Goal: Task Accomplishment & Management: Use online tool/utility

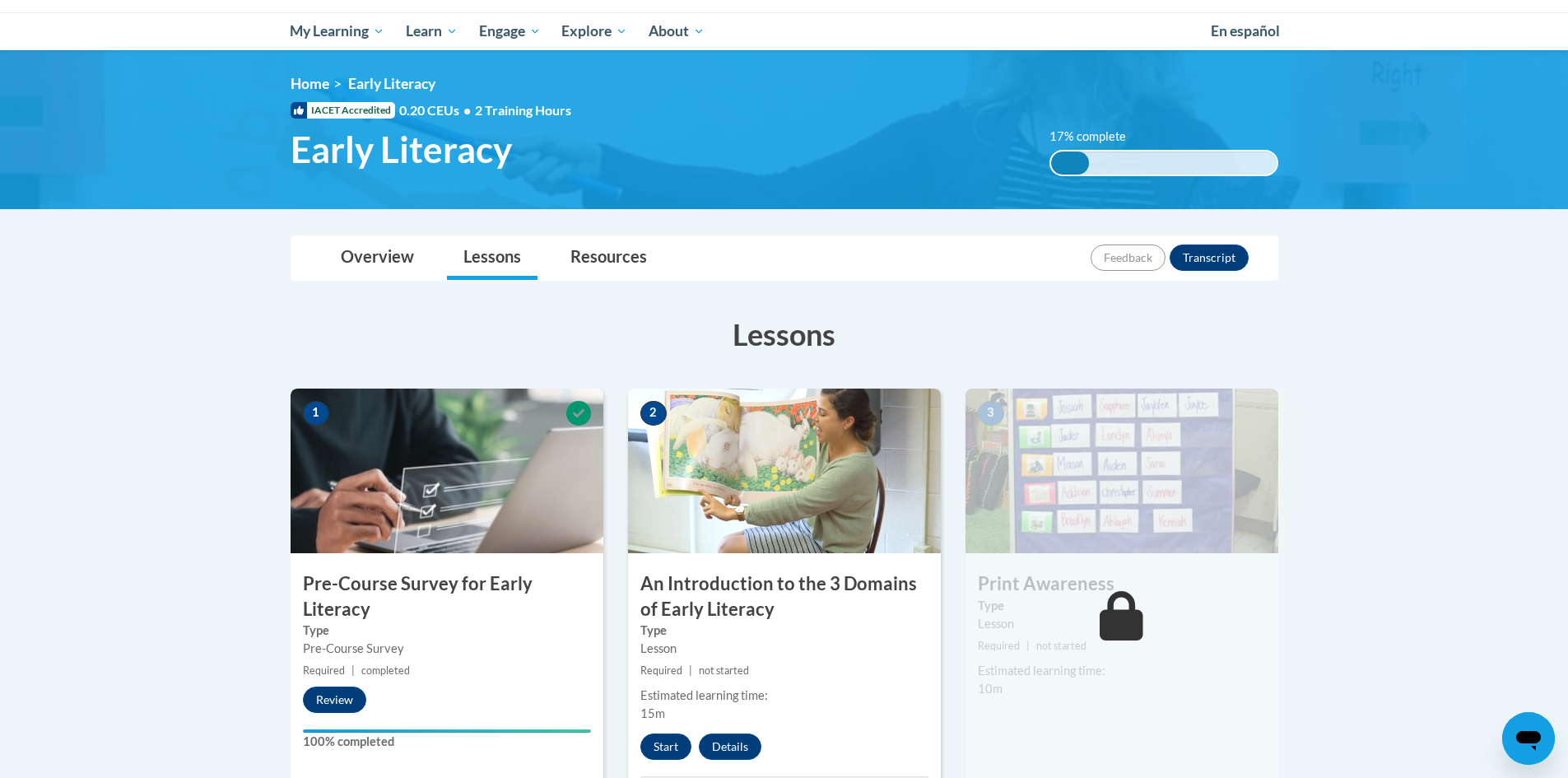
click at [1360, 543] on body "This site uses cookies to help improve your learning experience. By continuing …" at bounding box center [784, 725] width 1568 height 1779
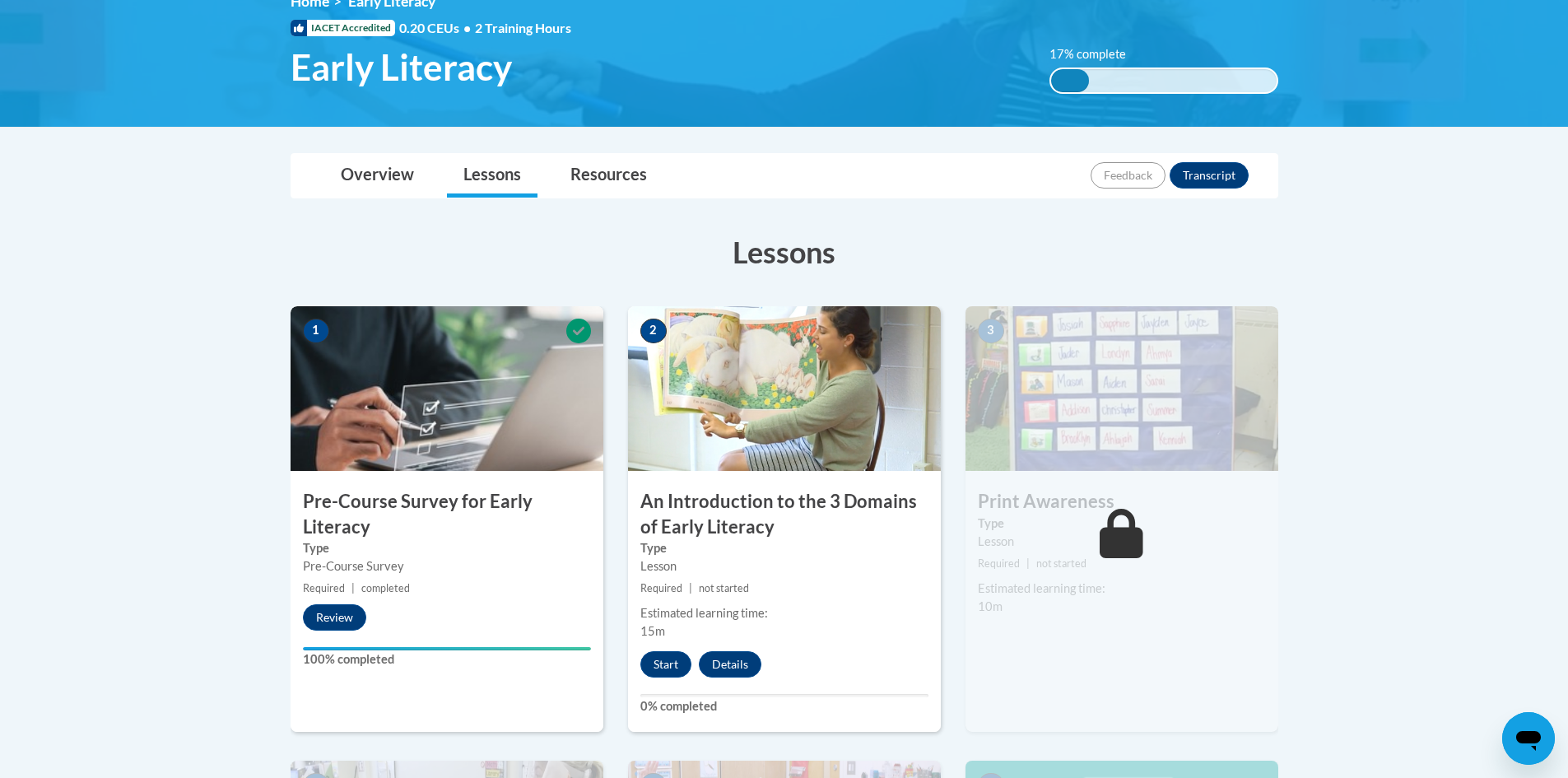
scroll to position [494, 0]
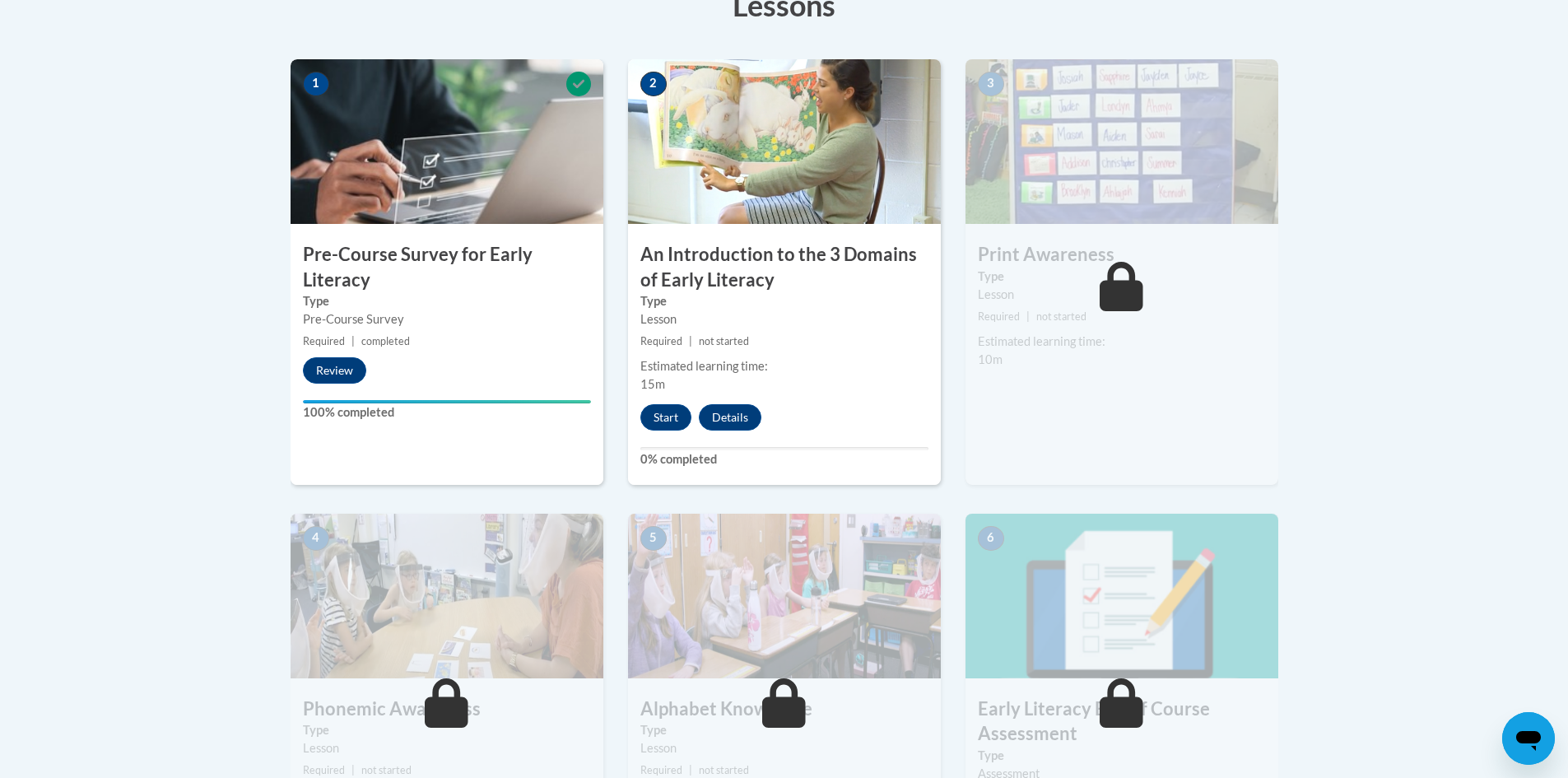
click at [229, 388] on body "This site uses cookies to help improve your learning experience. By continuing …" at bounding box center [784, 396] width 1568 height 1779
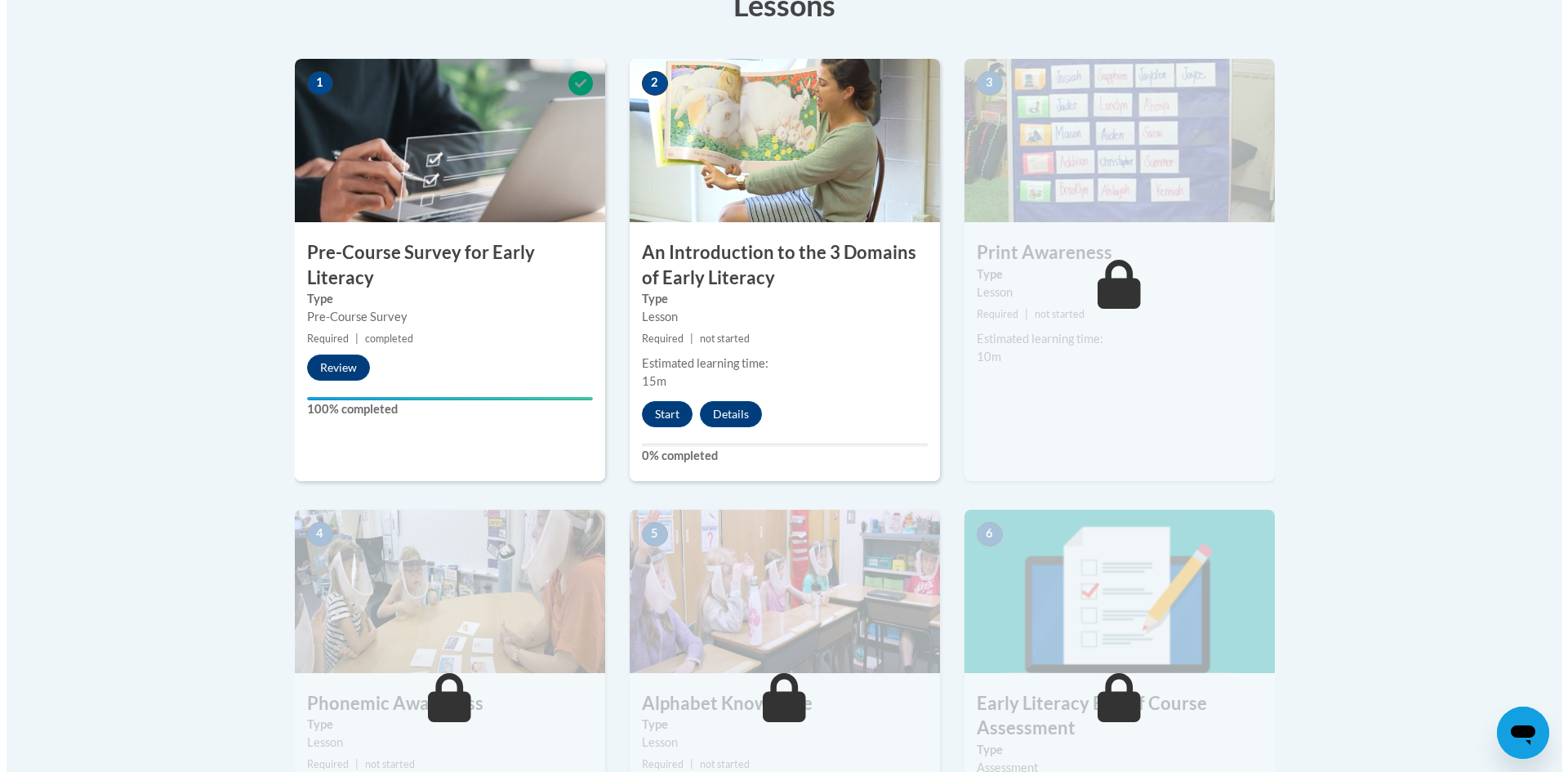
scroll to position [327, 0]
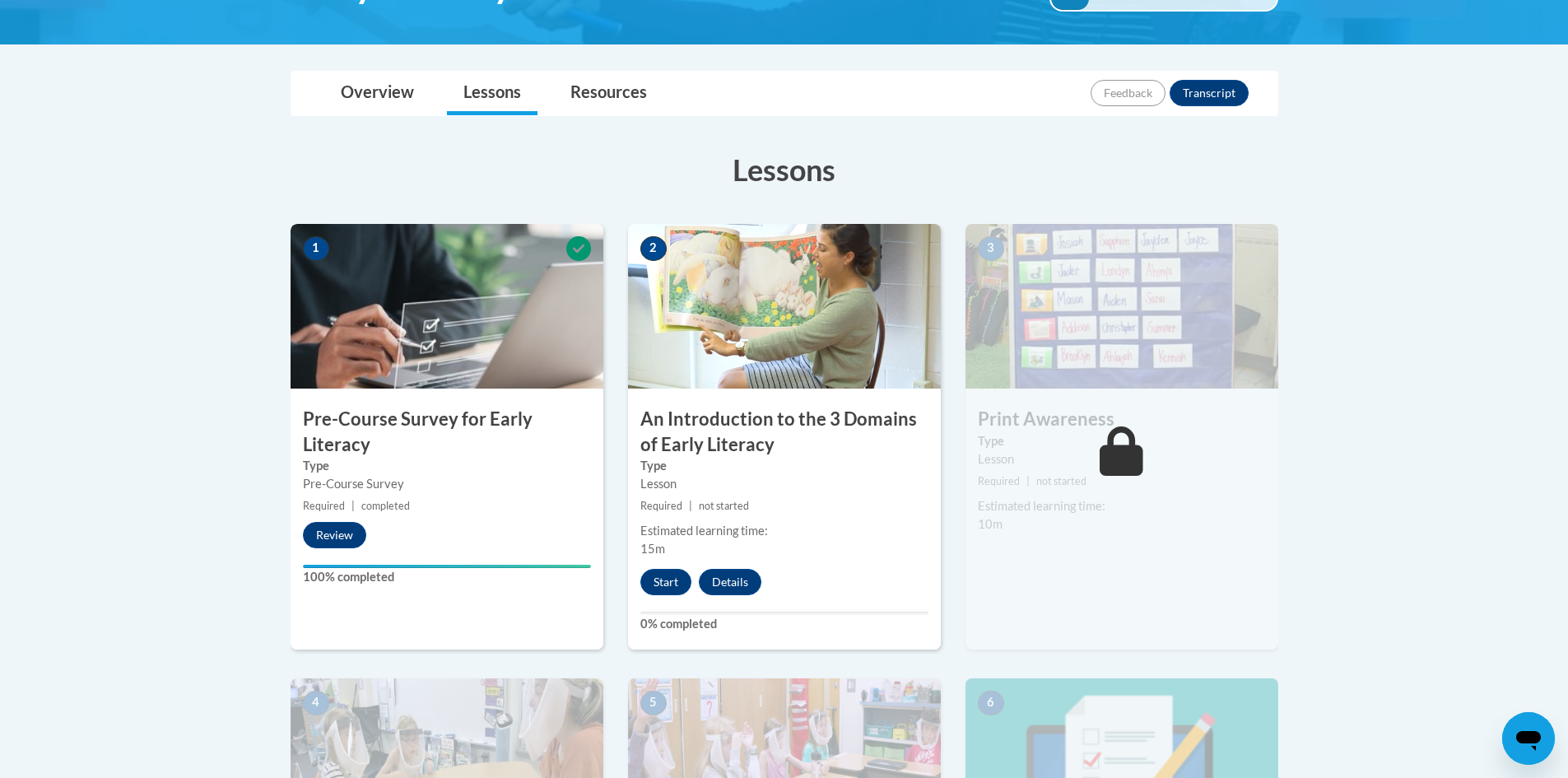
click at [1430, 382] on body "This site uses cookies to help improve your learning experience. By continuing …" at bounding box center [784, 560] width 1568 height 1779
click at [665, 581] on button "Start" at bounding box center [666, 581] width 51 height 26
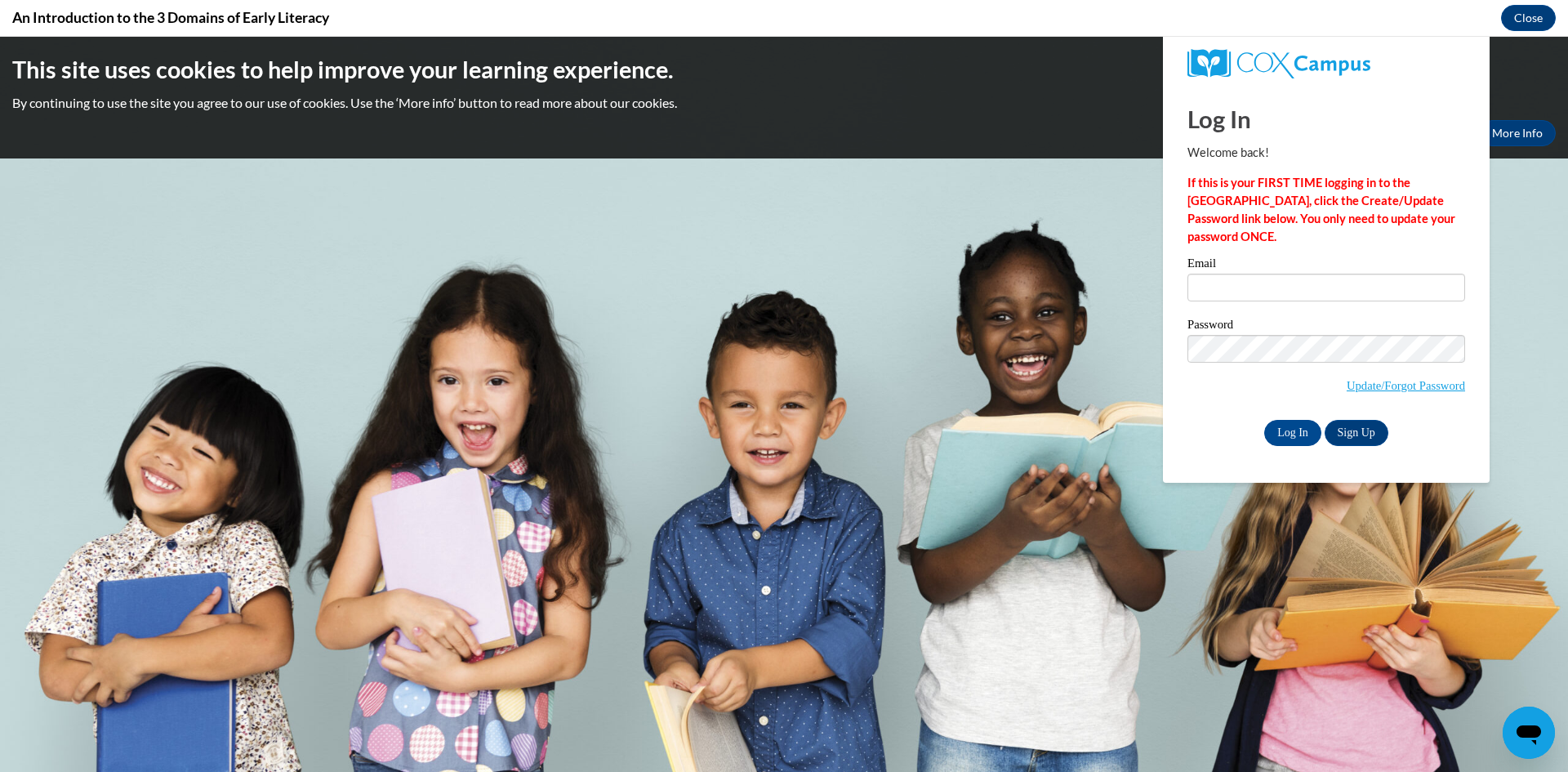
scroll to position [0, 0]
type input "wiseg@prescott.k12.wi.us"
click at [1281, 426] on input "Log In" at bounding box center [1292, 433] width 57 height 26
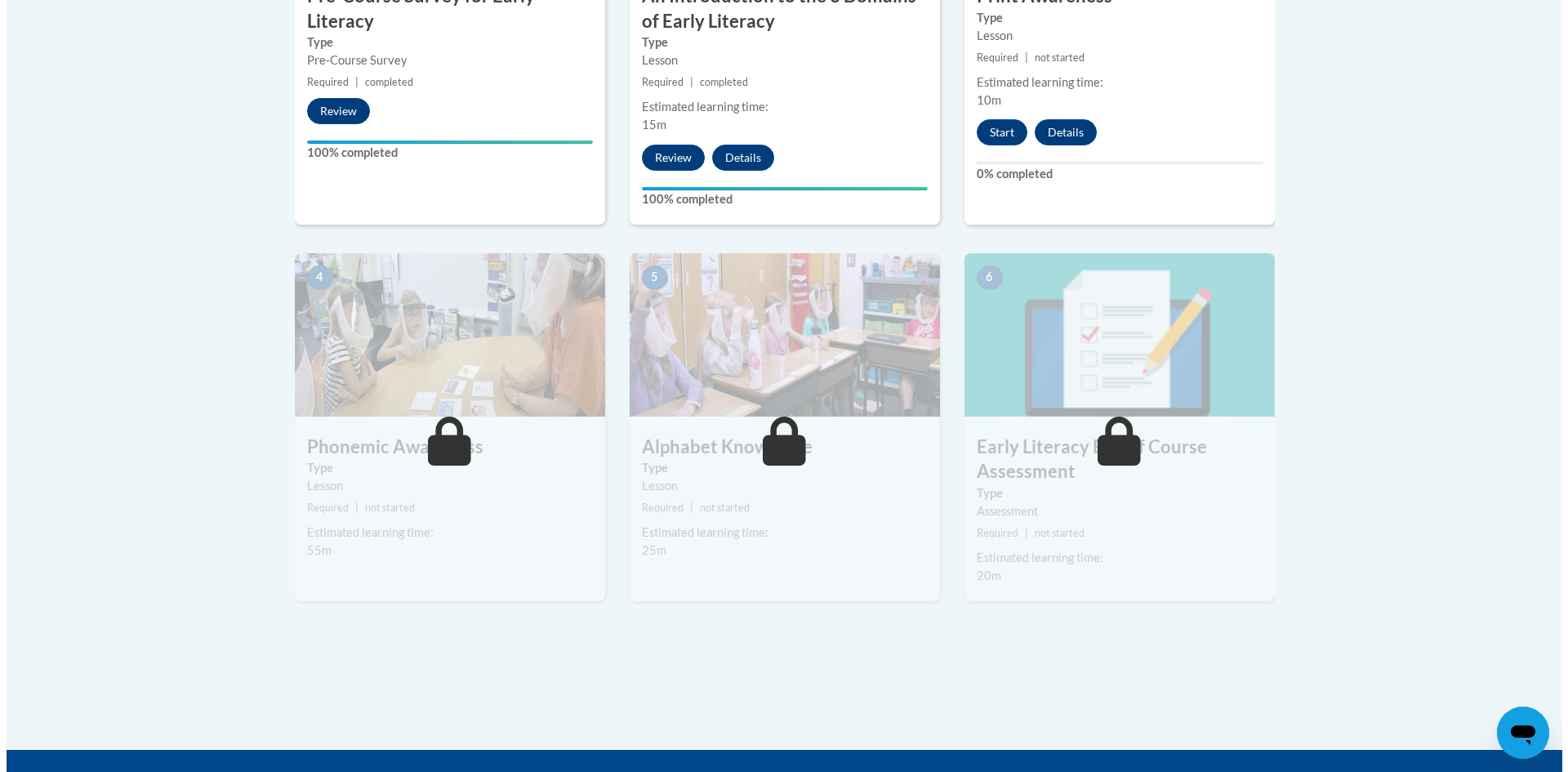
scroll to position [753, 0]
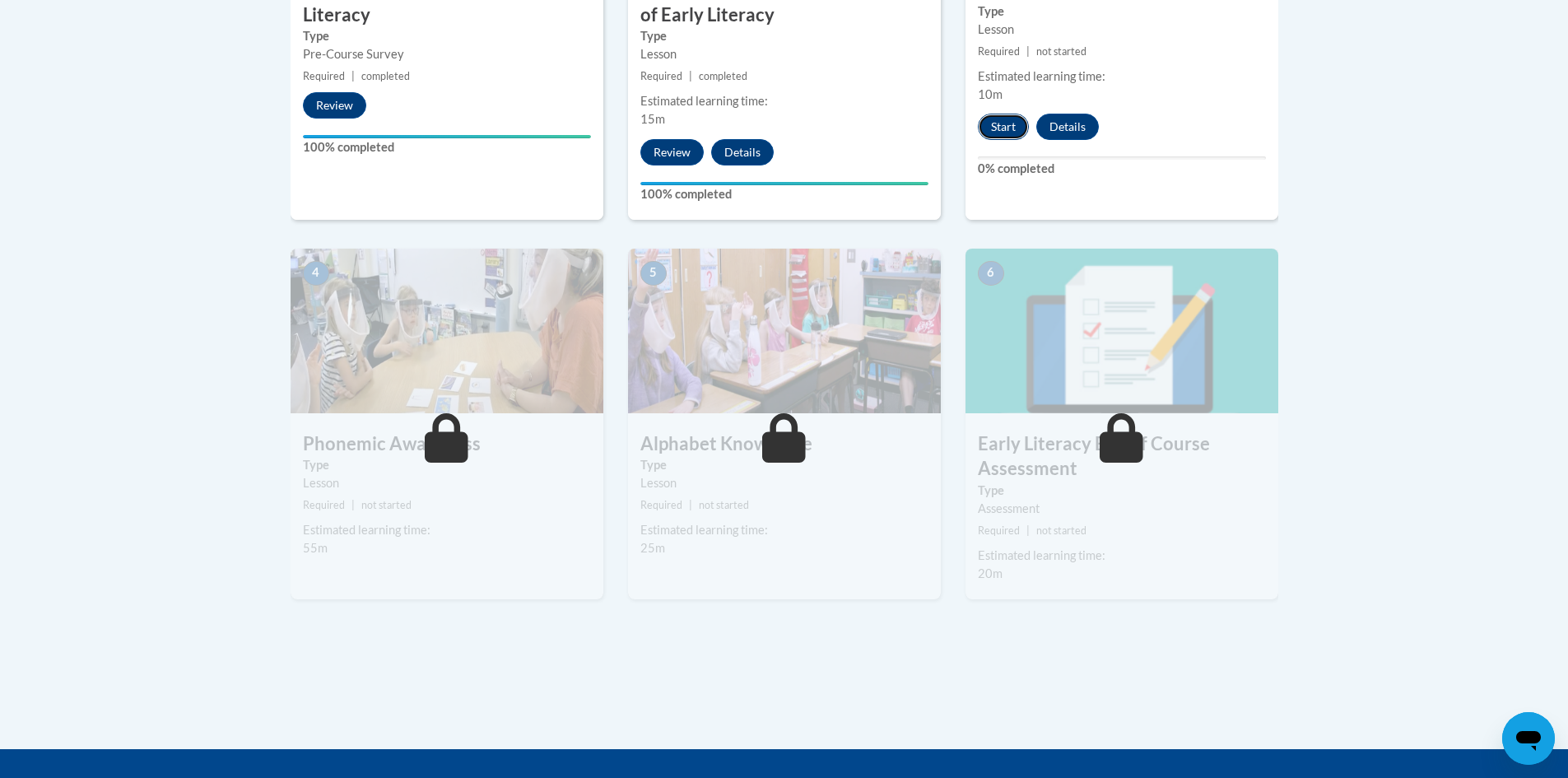
click at [999, 130] on button "Start" at bounding box center [1004, 126] width 51 height 26
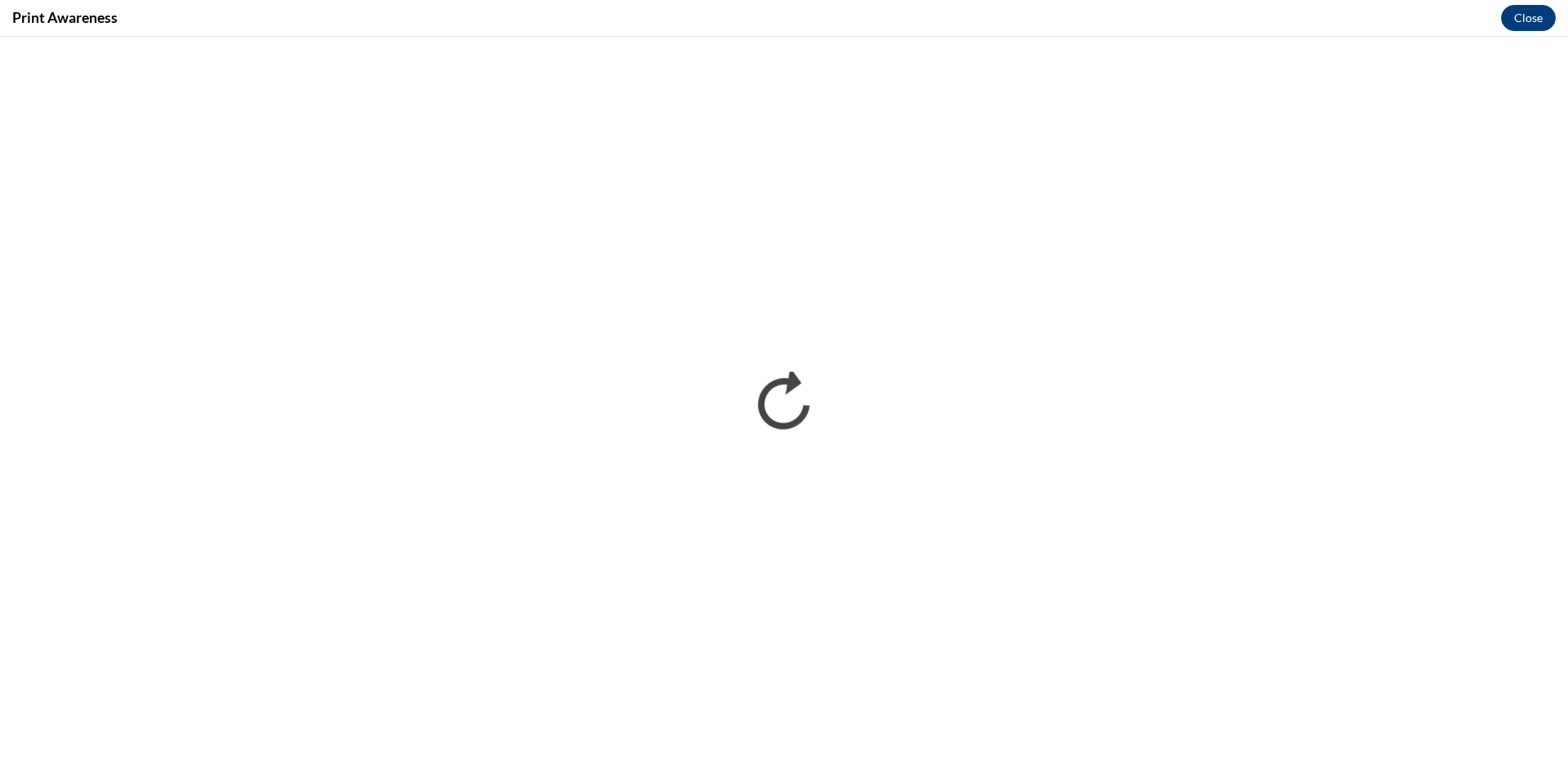
scroll to position [0, 0]
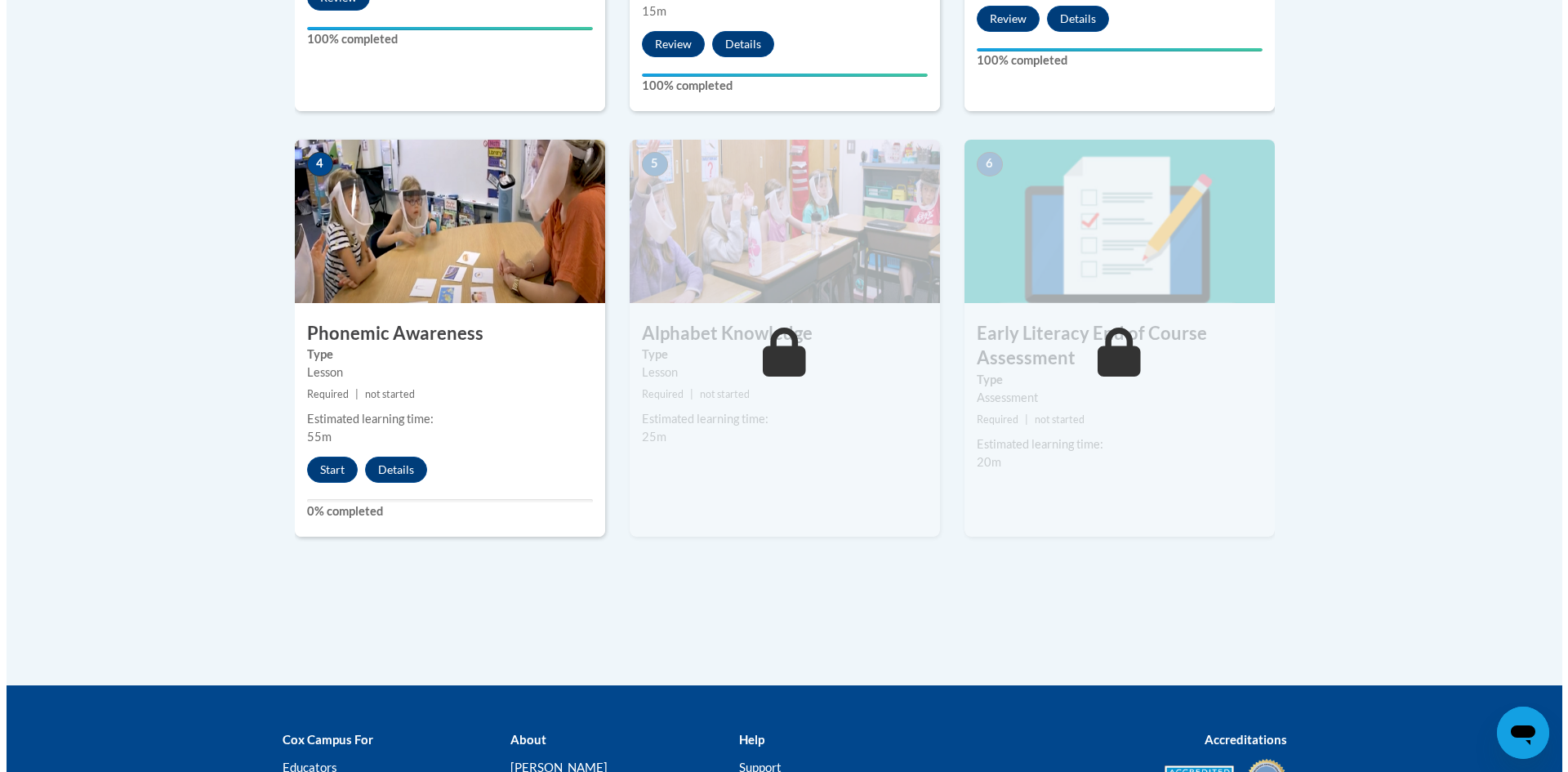
scroll to position [863, 0]
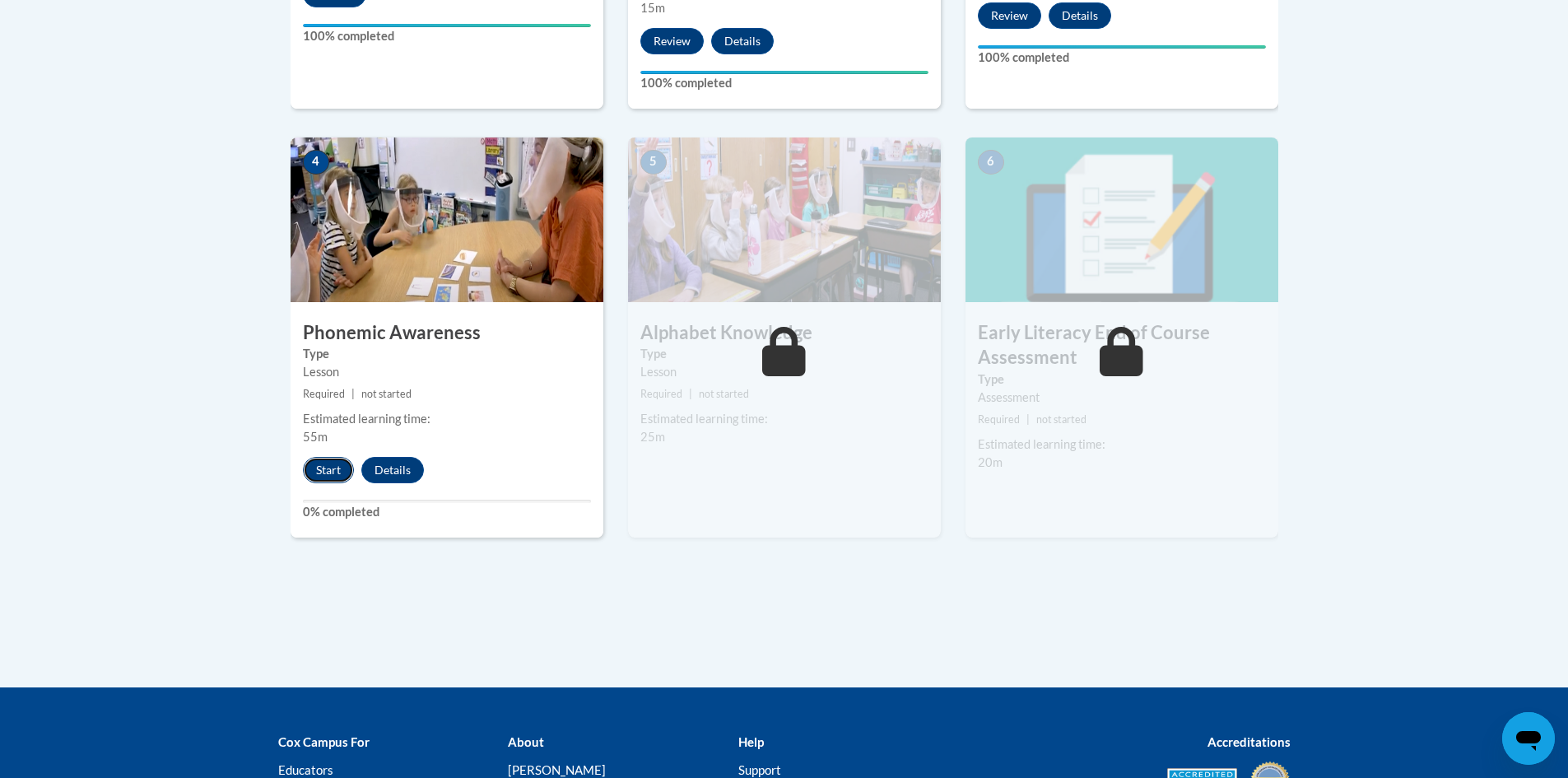
click at [331, 474] on button "Start" at bounding box center [328, 469] width 51 height 26
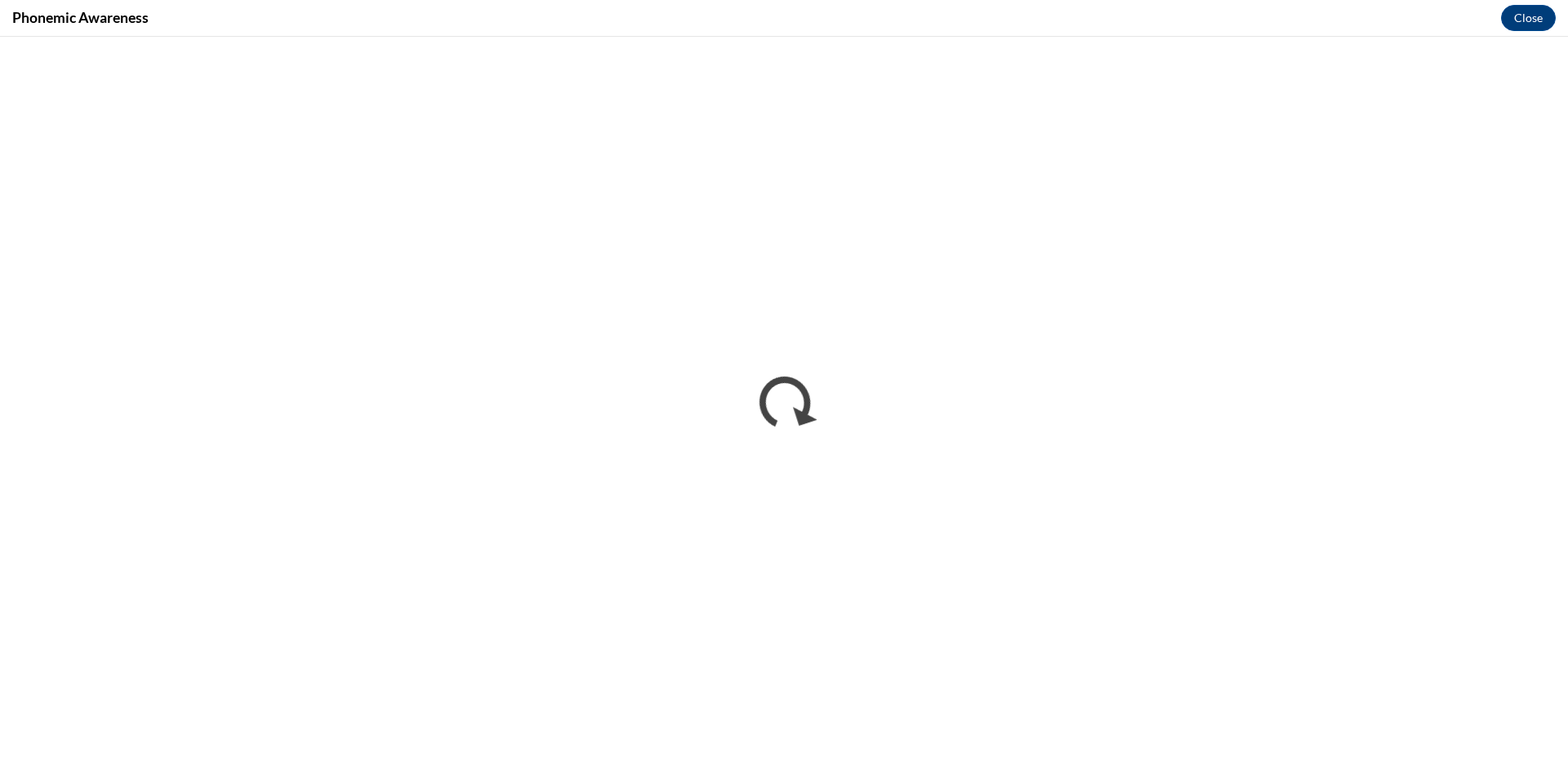
scroll to position [0, 0]
